Goal: Check status: Check status

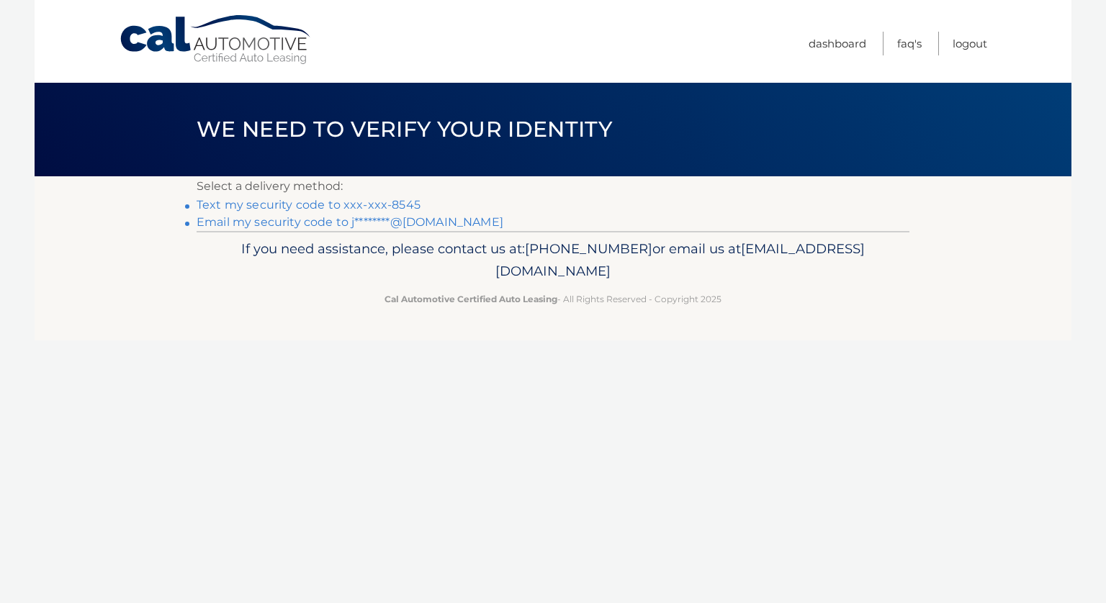
click at [289, 221] on link "Email my security code to j********@[DOMAIN_NAME]" at bounding box center [350, 222] width 307 height 14
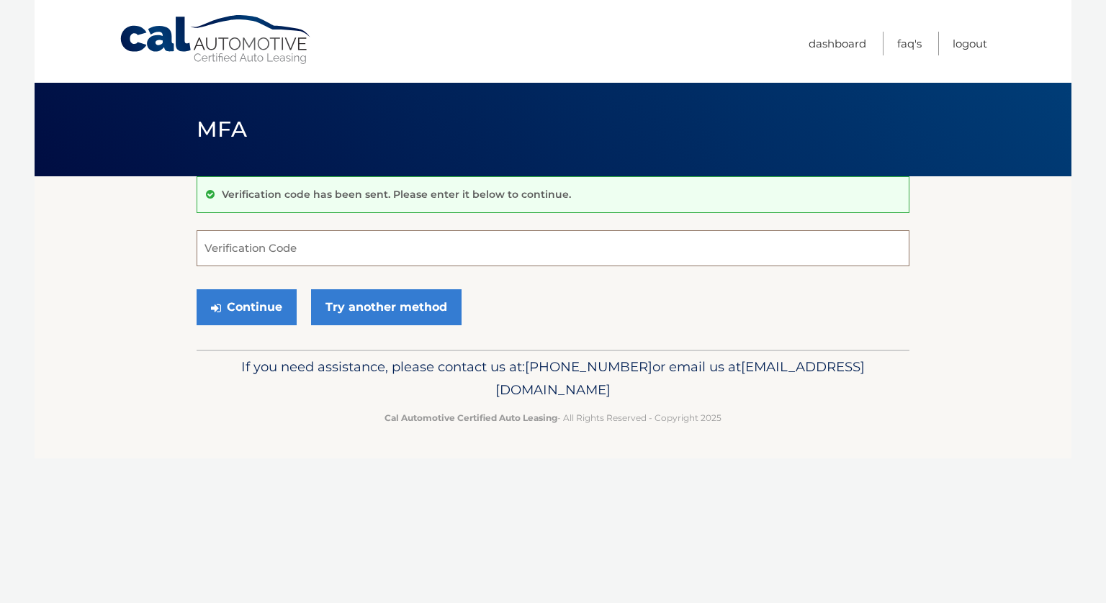
click at [261, 241] on input "Verification Code" at bounding box center [553, 248] width 713 height 36
paste input "764976"
click at [259, 306] on button "Continue" at bounding box center [247, 307] width 100 height 36
drag, startPoint x: 206, startPoint y: 246, endPoint x: 472, endPoint y: 268, distance: 267.3
click at [472, 268] on form "764976 Verification Code Continue Try another method" at bounding box center [553, 281] width 713 height 102
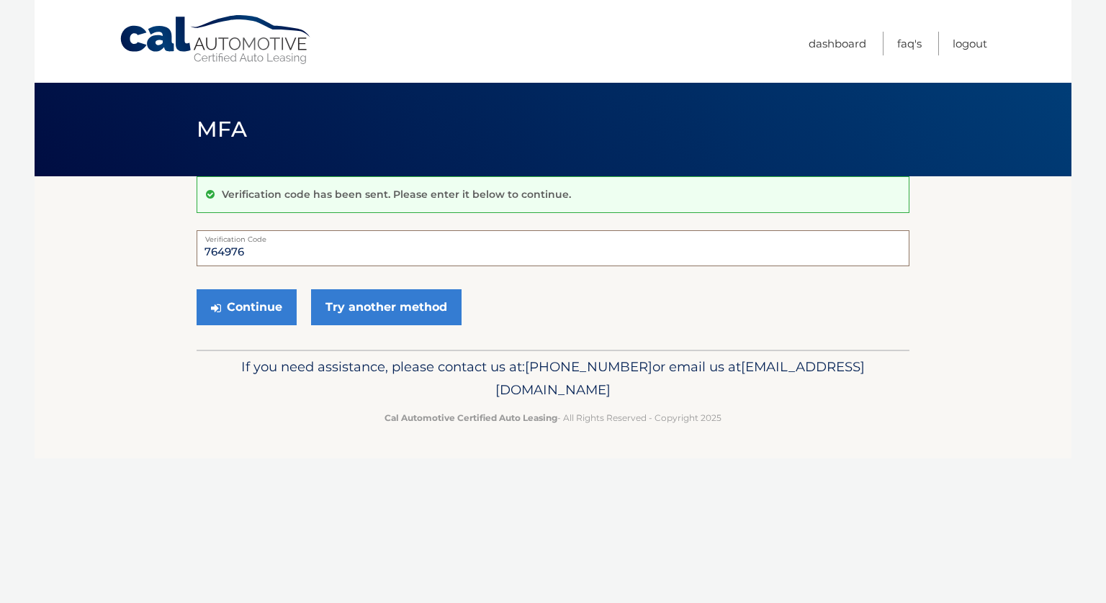
type input "764976"
click at [197, 289] on button "Continue" at bounding box center [247, 307] width 100 height 36
drag, startPoint x: 266, startPoint y: 246, endPoint x: 140, endPoint y: 253, distance: 126.2
click at [140, 253] on section "Verification code has been sent. Please enter it below to continue. 764976 Veri…" at bounding box center [553, 263] width 1037 height 174
type input "764976"
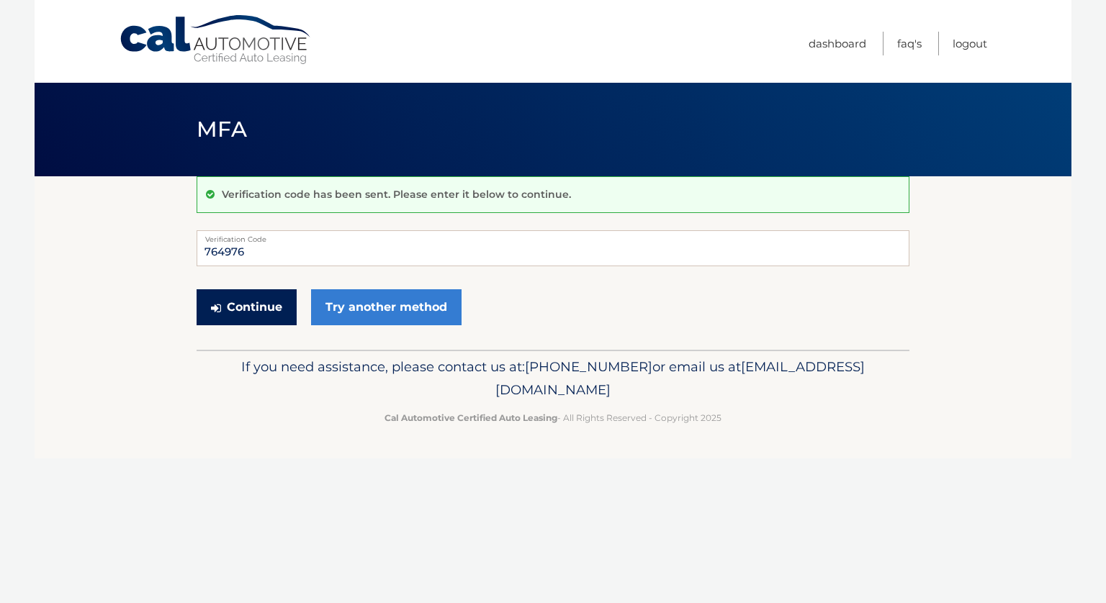
click at [250, 314] on button "Continue" at bounding box center [247, 307] width 100 height 36
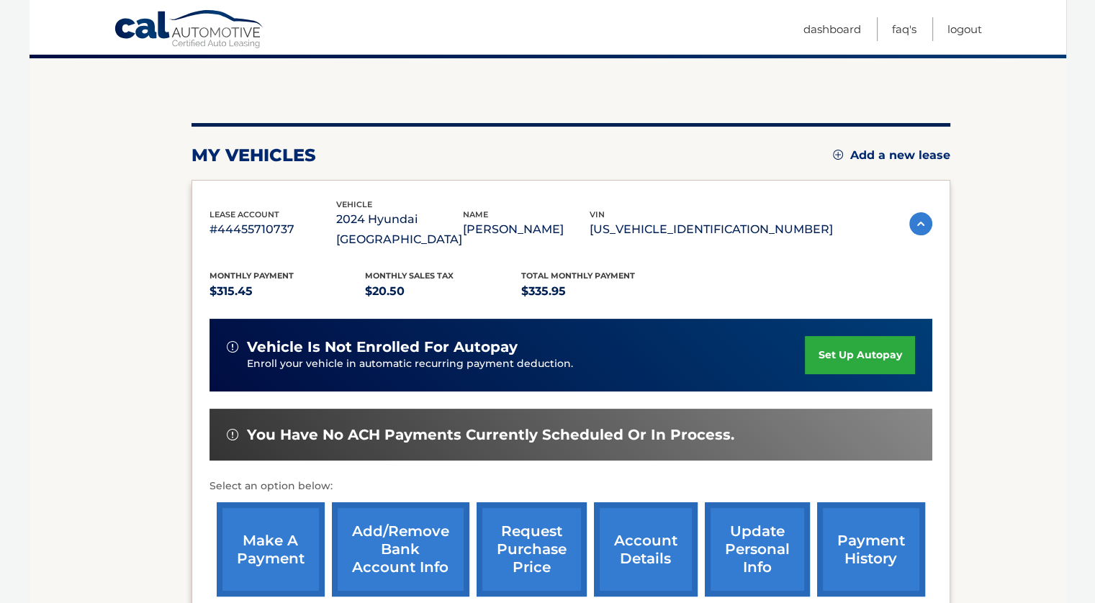
scroll to position [144, 0]
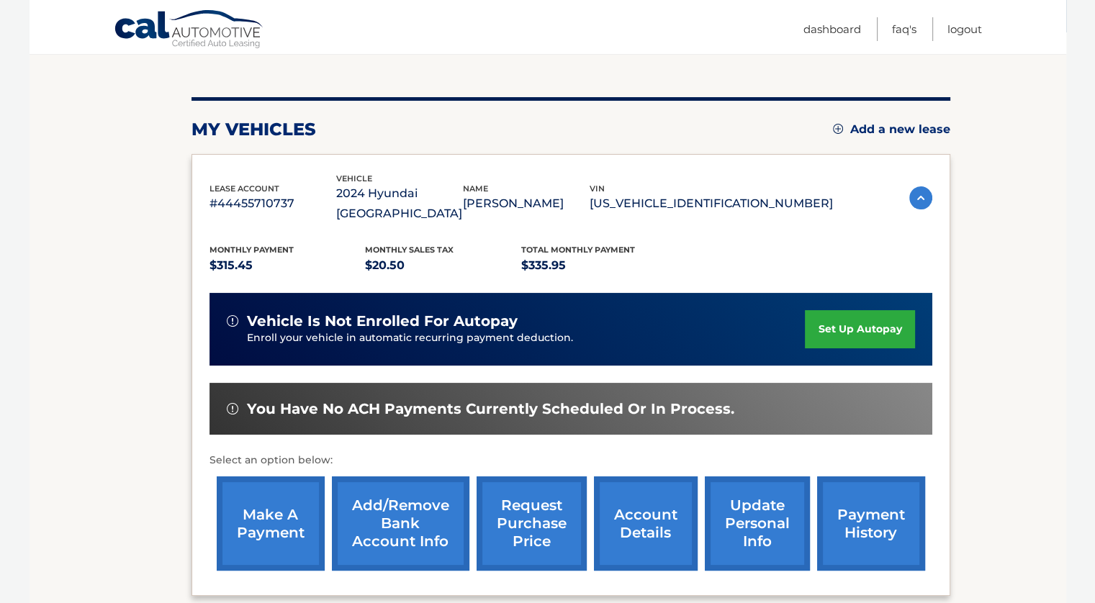
click at [855, 516] on link "payment history" at bounding box center [871, 524] width 108 height 94
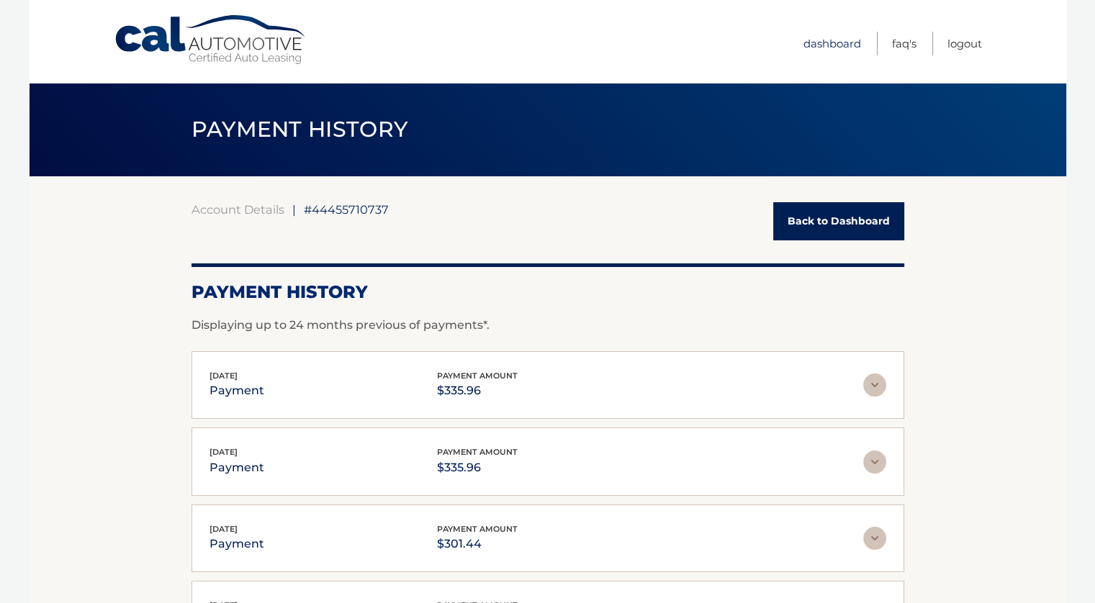
click at [837, 41] on link "Dashboard" at bounding box center [832, 44] width 58 height 24
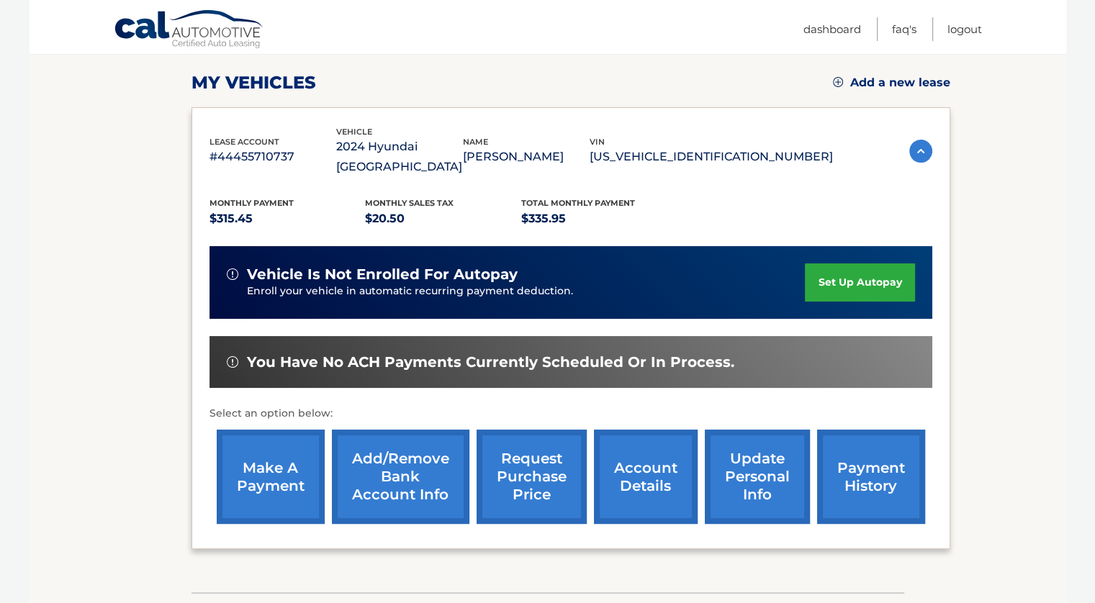
scroll to position [216, 0]
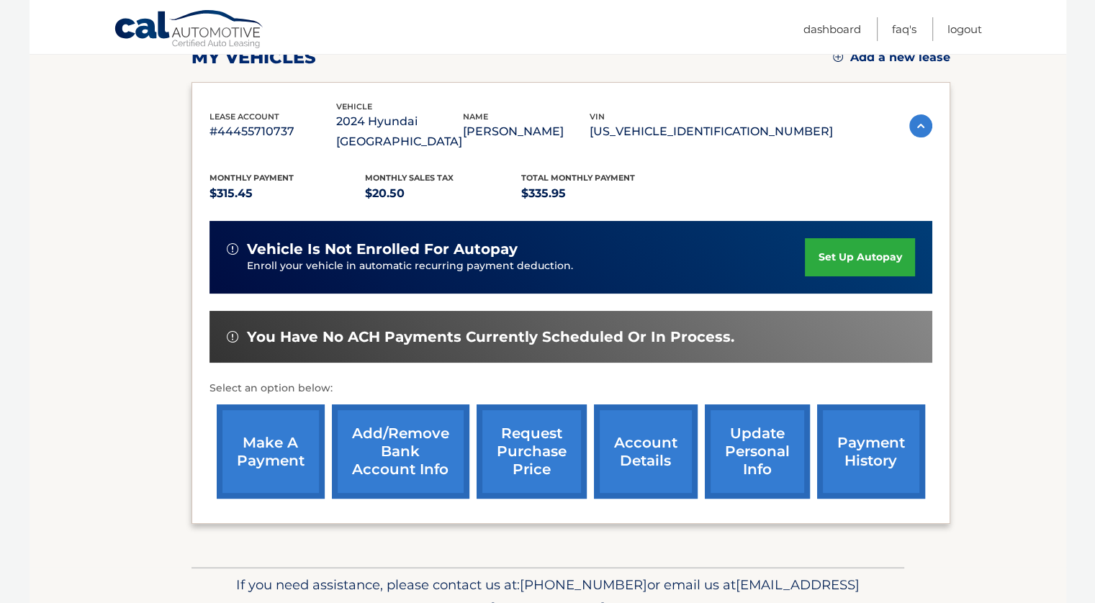
click at [919, 114] on img at bounding box center [920, 125] width 23 height 23
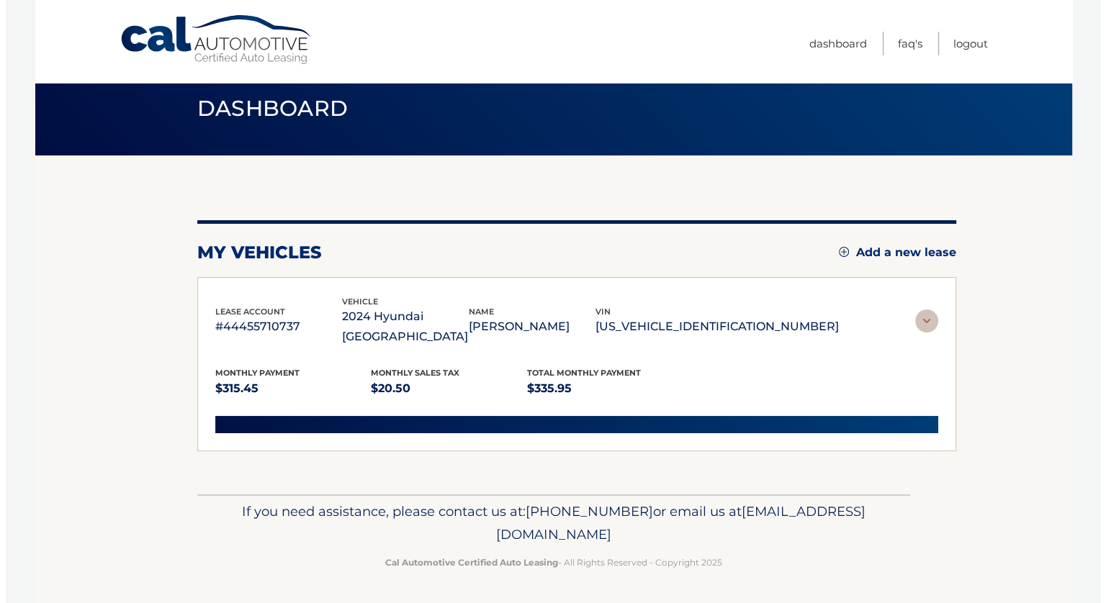
scroll to position [0, 0]
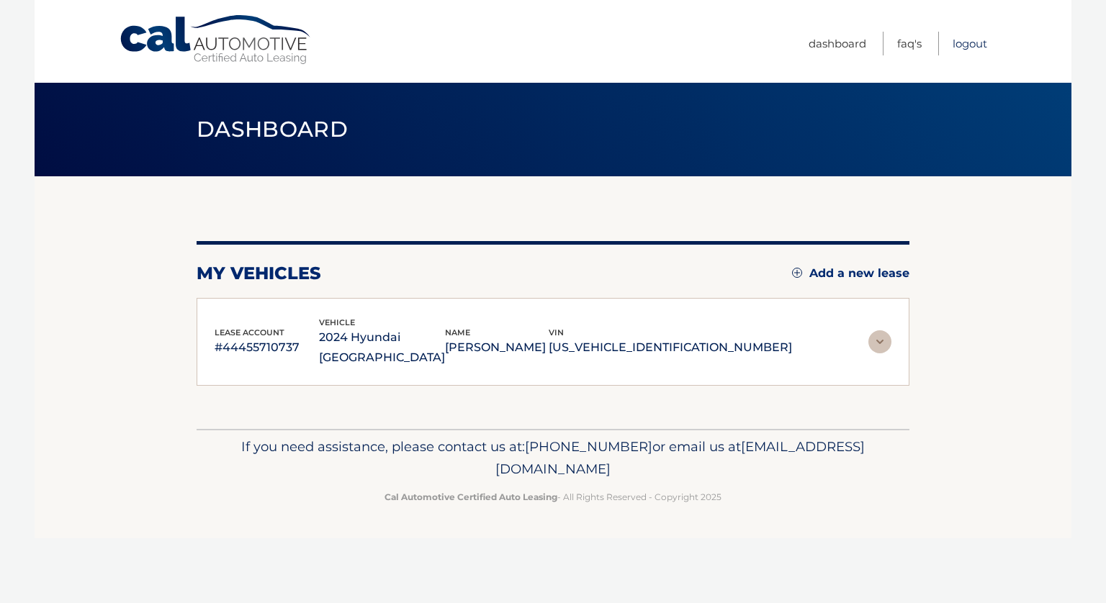
click at [963, 42] on link "Logout" at bounding box center [969, 44] width 35 height 24
